Goal: Task Accomplishment & Management: Use online tool/utility

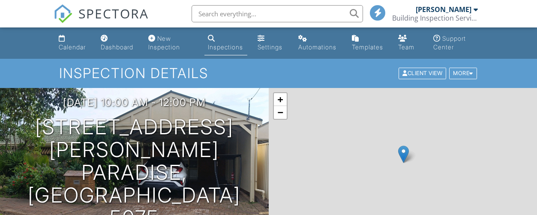
scroll to position [214, 0]
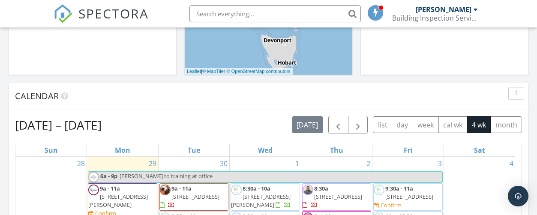
scroll to position [300, 0]
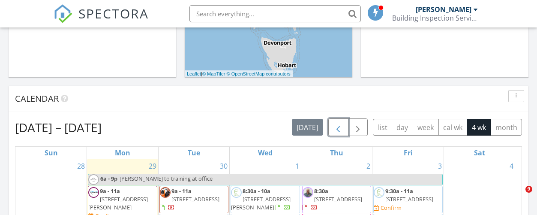
click at [338, 126] on span "button" at bounding box center [338, 127] width 10 height 10
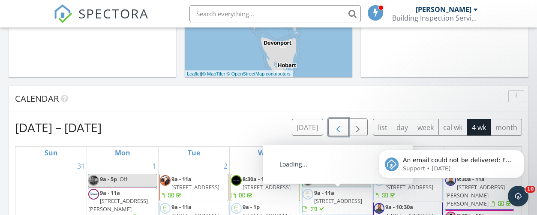
scroll to position [0, 0]
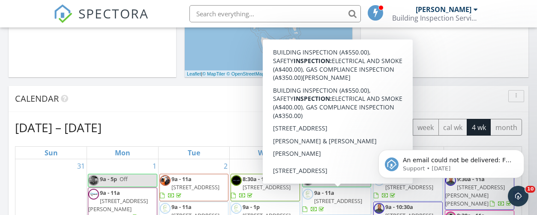
click at [454, 90] on div "Calendar" at bounding box center [269, 99] width 520 height 26
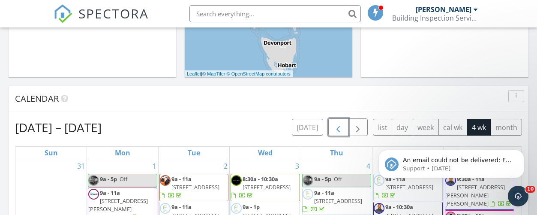
click at [342, 127] on span "button" at bounding box center [338, 127] width 10 height 10
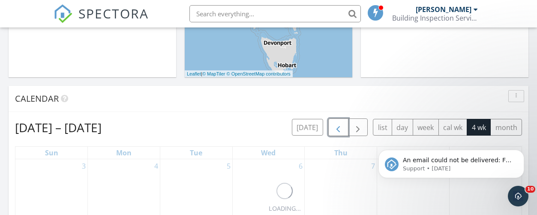
scroll to position [306, 0]
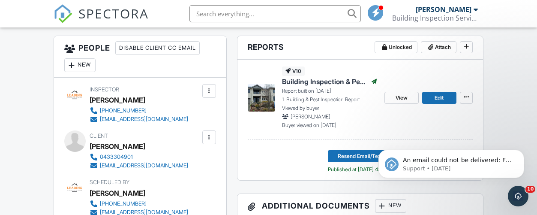
scroll to position [300, 0]
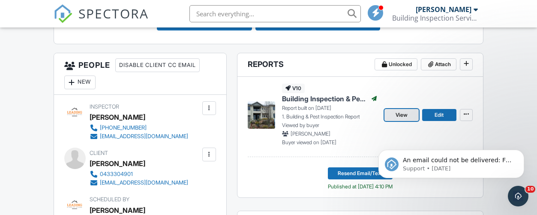
click at [389, 121] on link "View" at bounding box center [401, 115] width 34 height 12
